Goal: Navigation & Orientation: Understand site structure

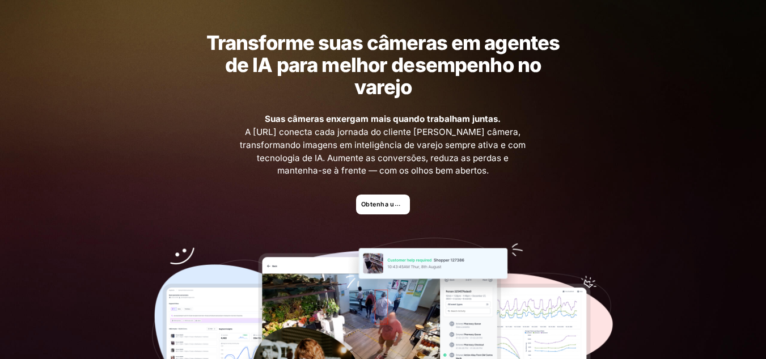
scroll to position [57, 0]
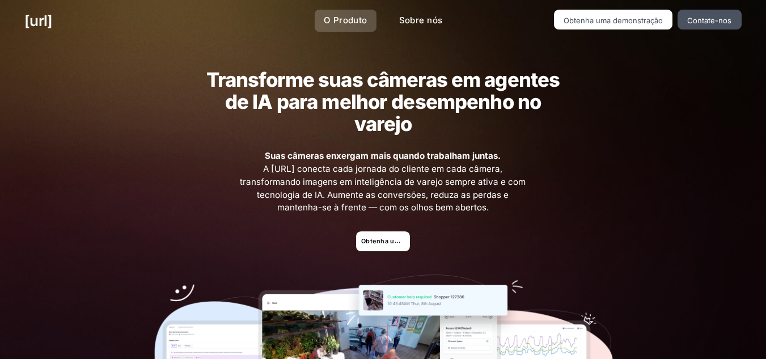
click at [348, 22] on font "O Produto" at bounding box center [346, 20] width 44 height 11
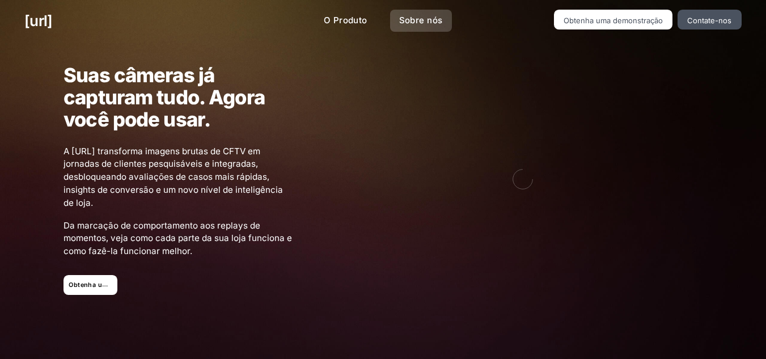
click at [391, 23] on link "Sobre nós" at bounding box center [421, 21] width 62 height 22
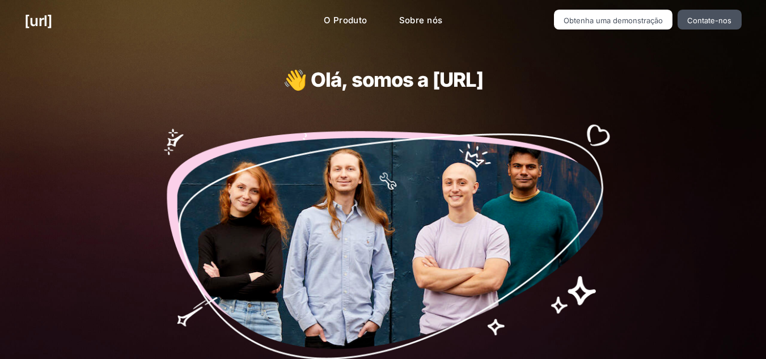
click at [47, 9] on div "preto.ai O Produto Sobre nós Obtenha uma demonstração Contate-nos" at bounding box center [383, 21] width 766 height 42
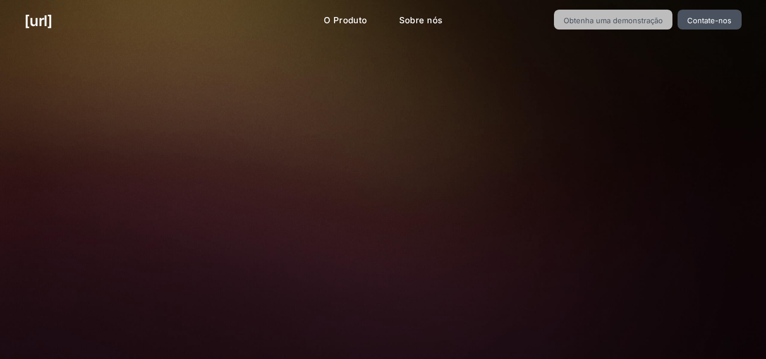
click at [606, 18] on font "Obtenha uma demonstração" at bounding box center [613, 20] width 99 height 9
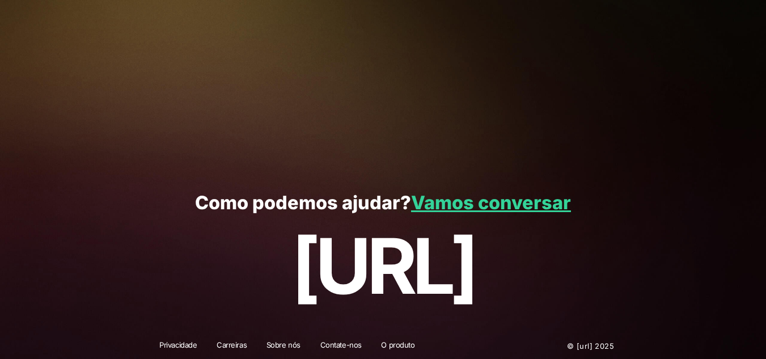
scroll to position [322, 0]
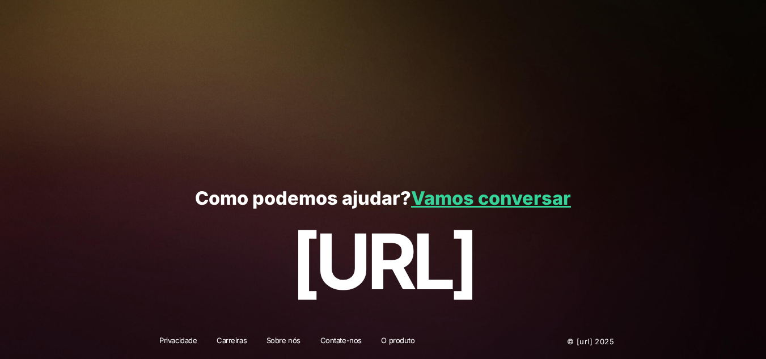
click at [233, 343] on font "Carreiras" at bounding box center [232, 340] width 30 height 9
